Goal: Complete application form

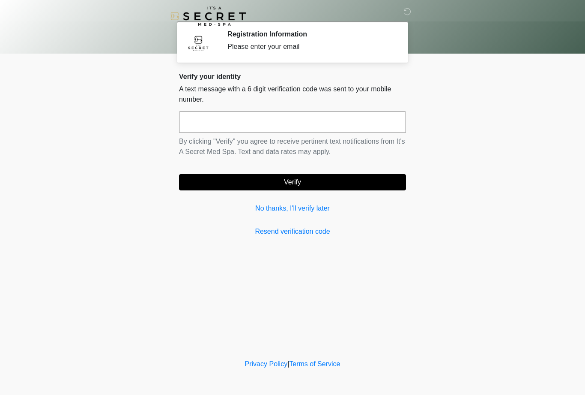
click at [261, 207] on link "No thanks, I'll verify later" at bounding box center [292, 208] width 227 height 10
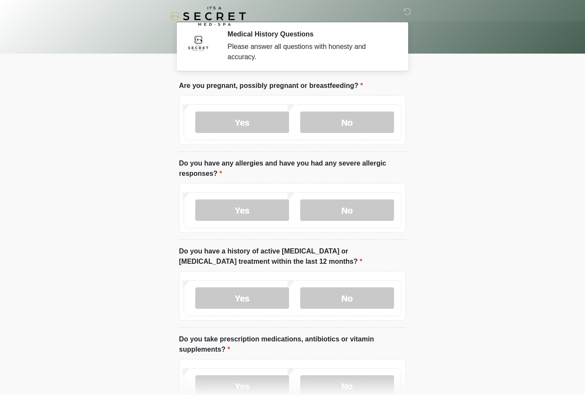
click at [349, 119] on label "No" at bounding box center [347, 121] width 94 height 21
click at [364, 209] on label "No" at bounding box center [347, 209] width 94 height 21
click at [360, 297] on label "No" at bounding box center [347, 297] width 94 height 21
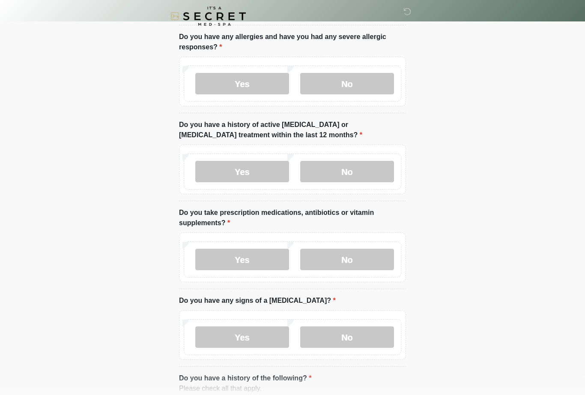
scroll to position [127, 0]
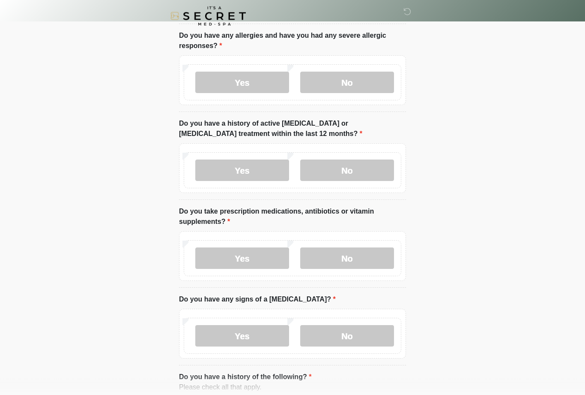
click at [365, 259] on label "No" at bounding box center [347, 258] width 94 height 21
click at [366, 337] on label "No" at bounding box center [347, 335] width 94 height 21
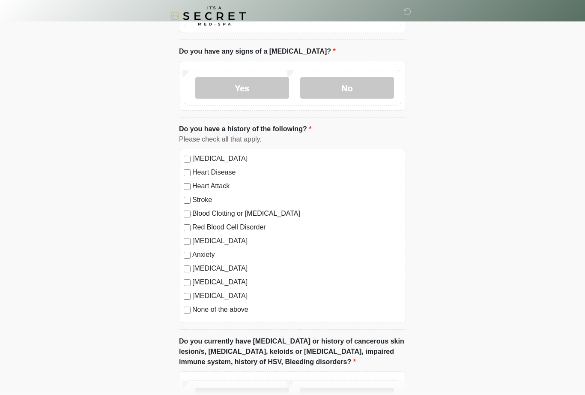
scroll to position [375, 0]
click at [228, 311] on label "None of the above" at bounding box center [296, 310] width 209 height 10
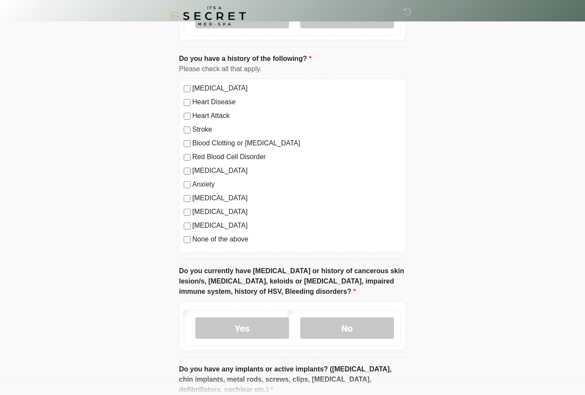
scroll to position [445, 0]
click at [372, 324] on label "No" at bounding box center [347, 328] width 94 height 21
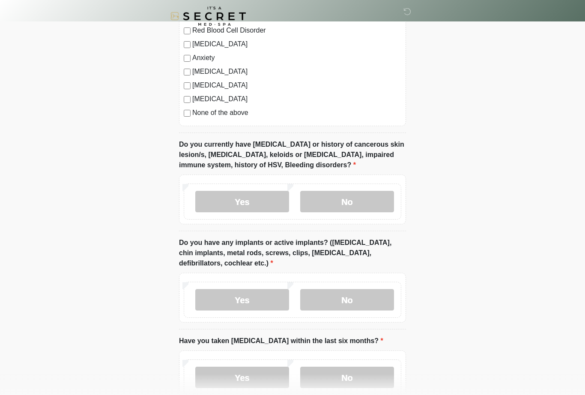
scroll to position [591, 0]
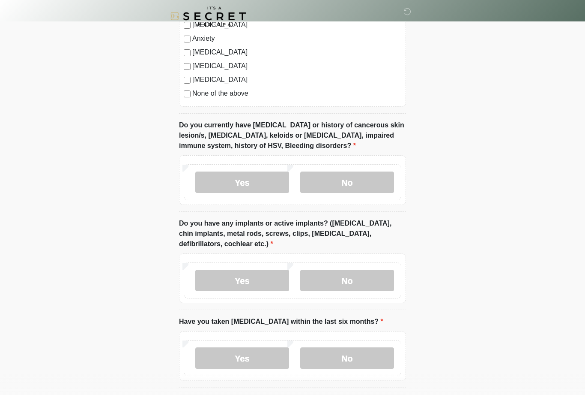
click at [362, 271] on label "No" at bounding box center [347, 279] width 94 height 21
click at [361, 357] on label "No" at bounding box center [347, 357] width 94 height 21
click at [369, 394] on button "Continue" at bounding box center [292, 402] width 227 height 16
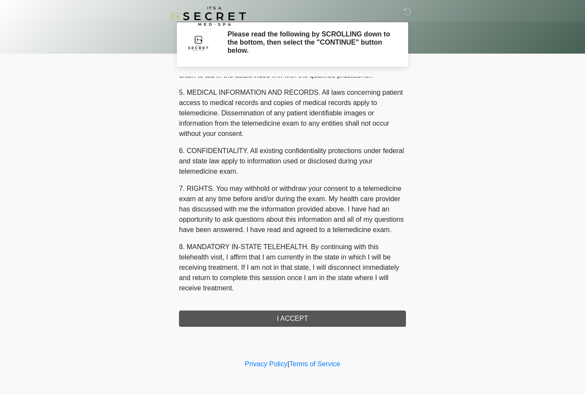
scroll to position [274, 0]
click at [347, 314] on button "I ACCEPT" at bounding box center [292, 318] width 227 height 16
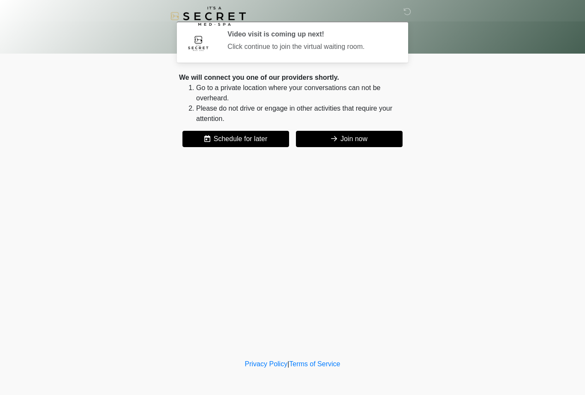
click at [373, 132] on button "Join now" at bounding box center [349, 139] width 107 height 16
